Goal: Find specific page/section: Find specific page/section

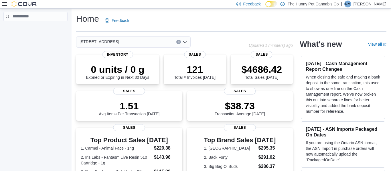
click at [186, 43] on icon "Open list of options" at bounding box center [185, 42] width 5 height 5
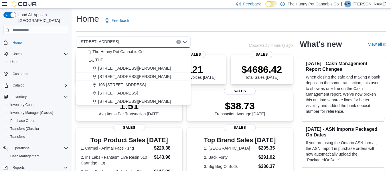
click at [215, 37] on div "40 Centennial Pkwy Combo box. Selected. [STREET_ADDRESS] Press Backspace to del…" at bounding box center [162, 41] width 173 height 11
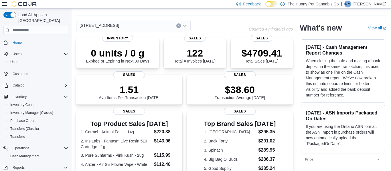
scroll to position [158, 0]
